Goal: Transaction & Acquisition: Purchase product/service

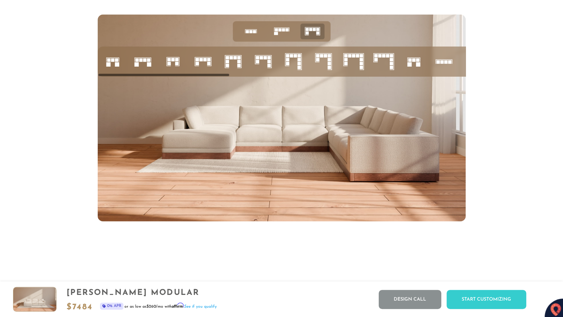
scroll to position [2755, 0]
click at [480, 297] on div "Start Customizing" at bounding box center [487, 299] width 80 height 19
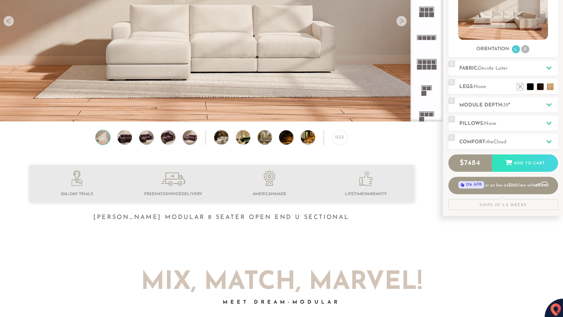
scroll to position [0, 0]
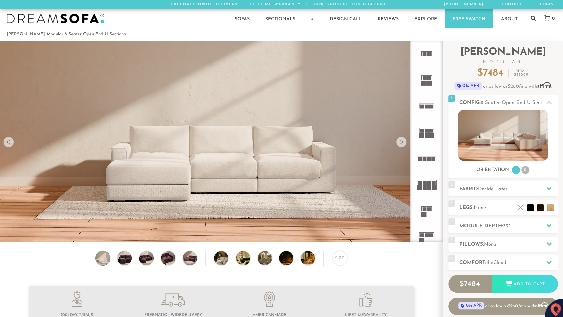
click at [399, 143] on div at bounding box center [401, 142] width 11 height 11
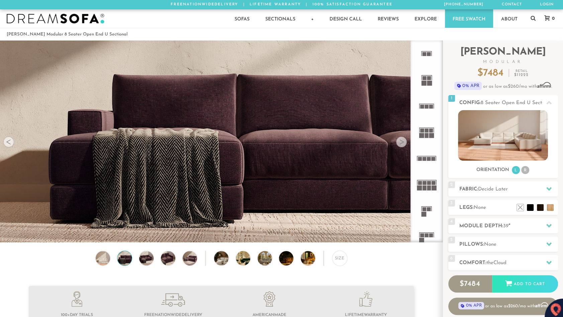
click at [399, 143] on div at bounding box center [401, 142] width 11 height 11
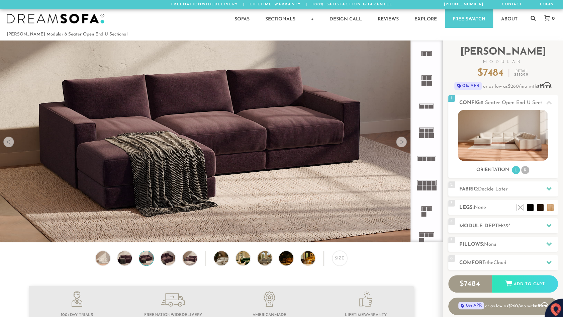
click at [399, 143] on div at bounding box center [401, 142] width 11 height 11
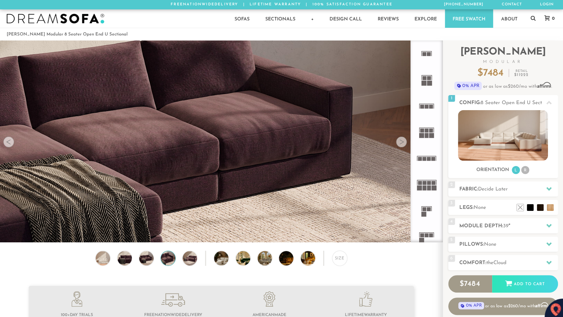
click at [399, 143] on div at bounding box center [401, 142] width 11 height 11
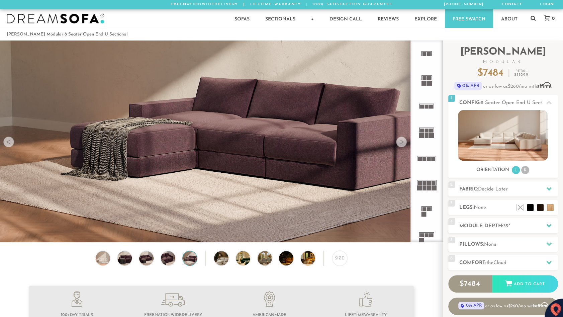
click at [399, 143] on div at bounding box center [401, 142] width 11 height 11
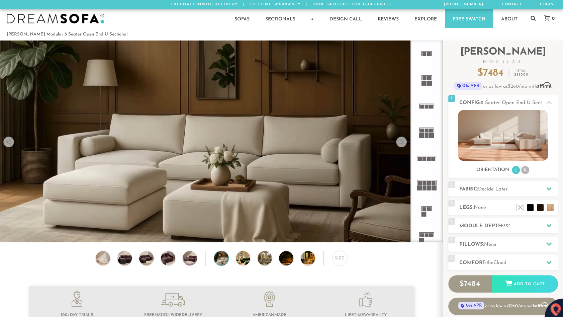
click at [399, 143] on div at bounding box center [401, 142] width 11 height 11
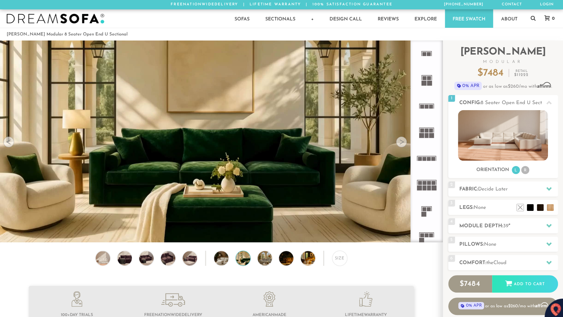
click at [426, 181] on icon at bounding box center [427, 184] width 26 height 26
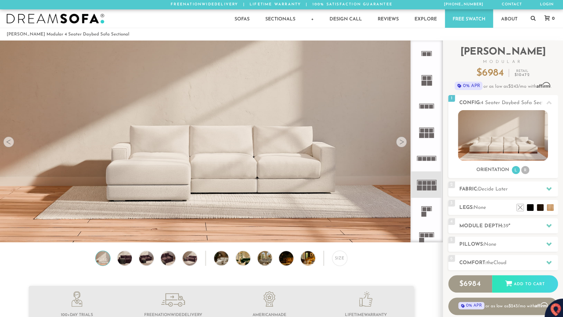
click at [427, 53] on icon at bounding box center [427, 53] width 26 height 26
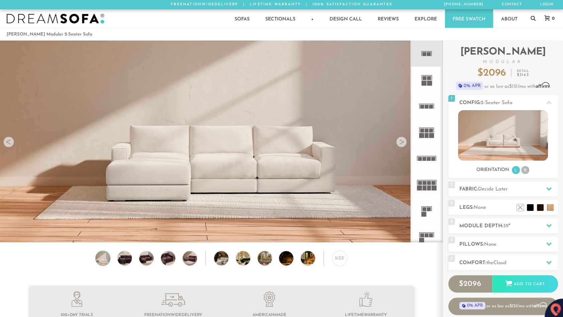
click at [426, 79] on rect at bounding box center [425, 78] width 4 height 4
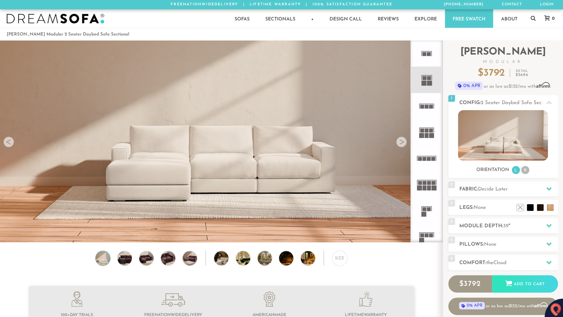
click at [426, 96] on icon at bounding box center [427, 106] width 26 height 26
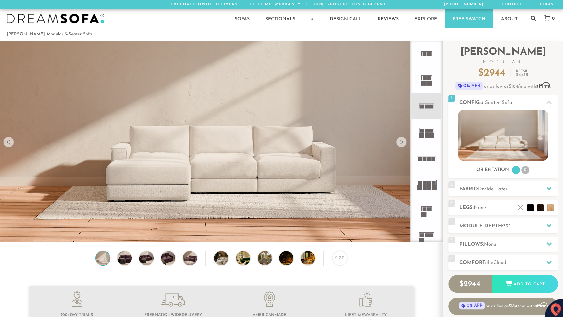
click at [430, 161] on icon at bounding box center [427, 158] width 26 height 26
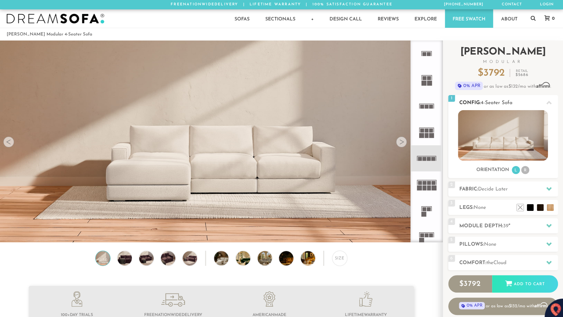
click at [505, 144] on img at bounding box center [503, 135] width 90 height 51
click at [505, 152] on img at bounding box center [503, 135] width 90 height 51
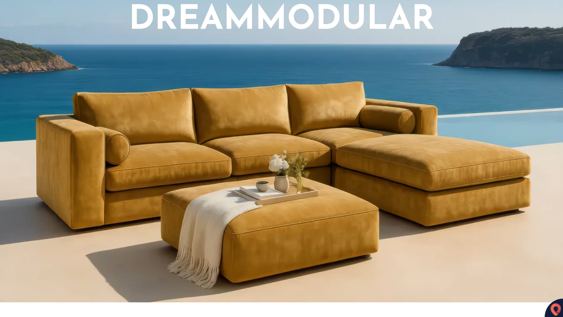
scroll to position [581, 0]
